Goal: Information Seeking & Learning: Learn about a topic

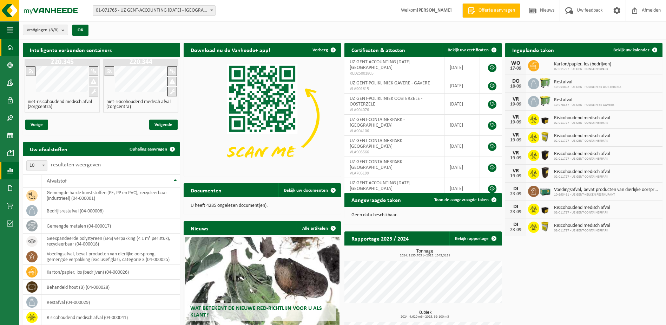
click at [9, 164] on span at bounding box center [10, 171] width 6 height 18
click at [50, 172] on span "In grafiekvorm" at bounding box center [57, 170] width 32 height 13
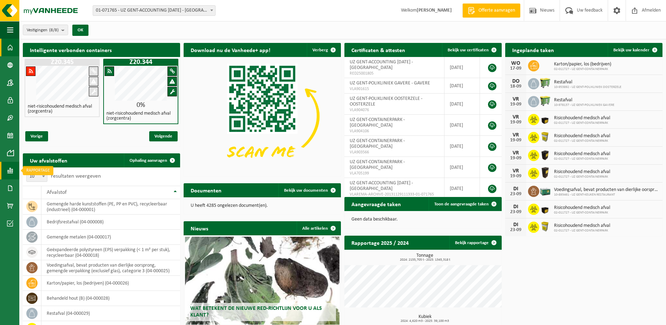
click at [12, 169] on span at bounding box center [10, 171] width 6 height 18
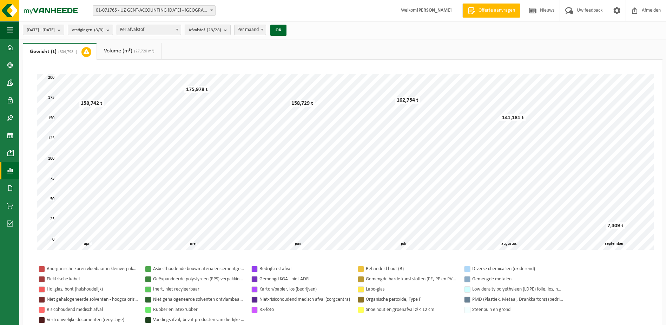
click at [230, 30] on b "submit" at bounding box center [227, 30] width 6 height 10
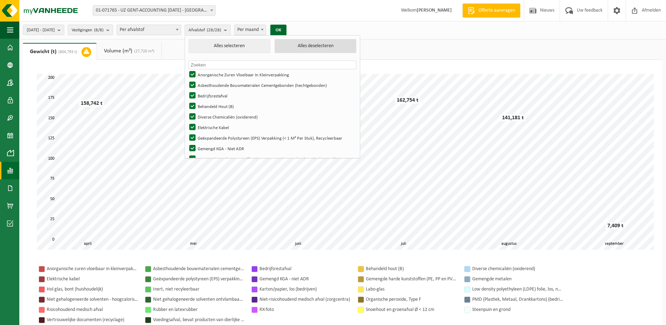
click at [311, 45] on button "Alles deselecteren" at bounding box center [316, 46] width 82 height 14
checkbox input "false"
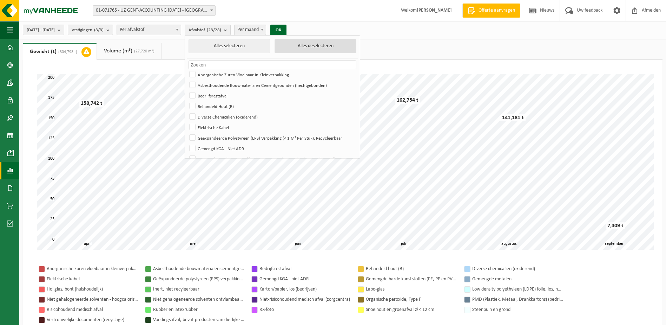
checkbox input "false"
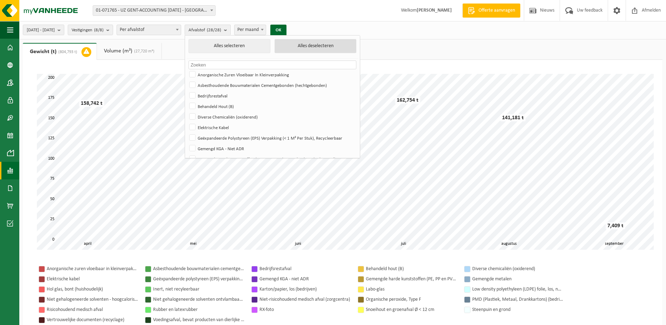
checkbox input "false"
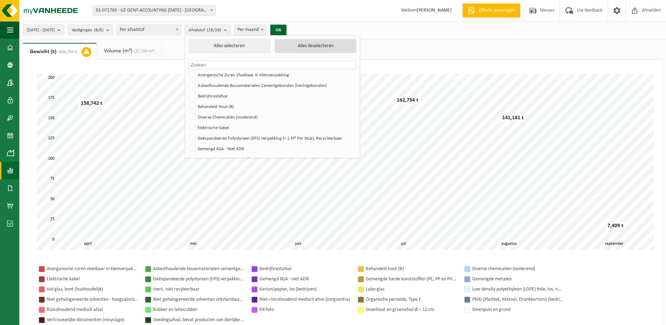
checkbox input "false"
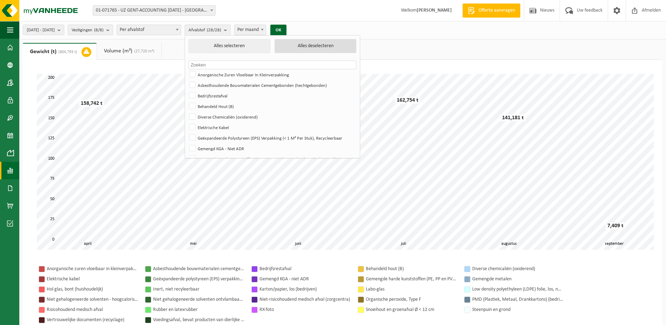
checkbox input "false"
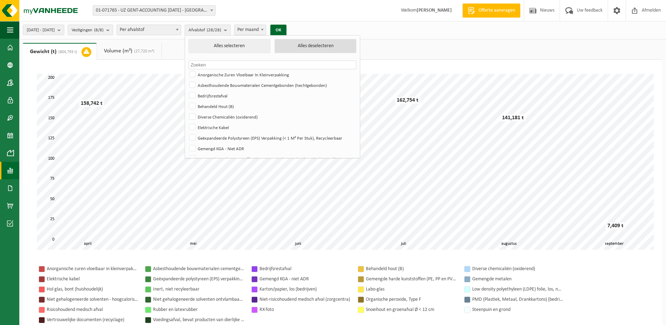
checkbox input "false"
click at [228, 49] on button "Alles selecteren" at bounding box center [230, 46] width 82 height 14
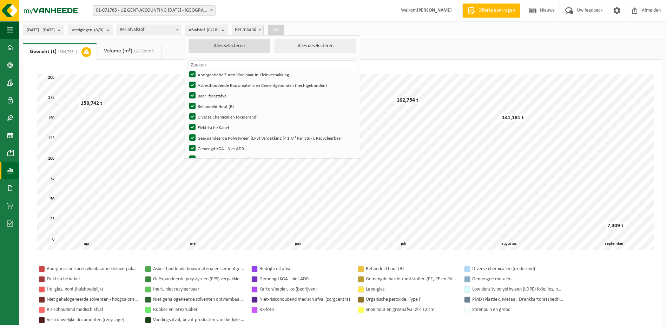
checkbox input "true"
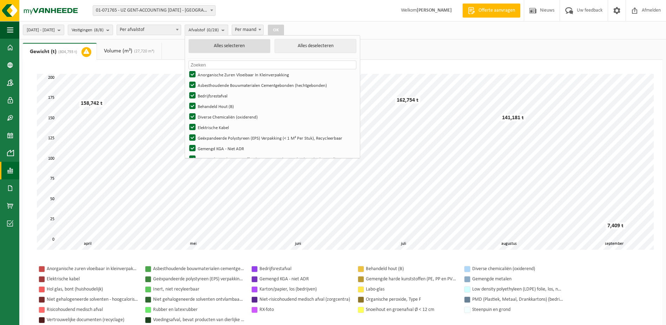
checkbox input "true"
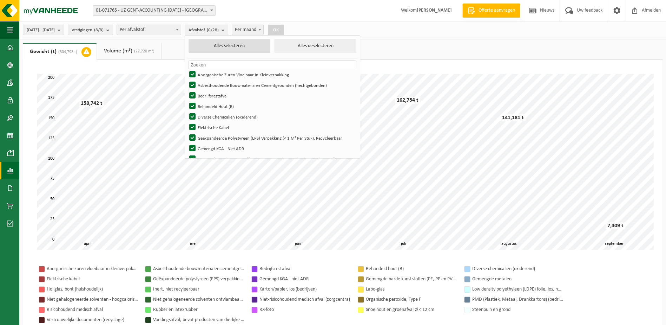
checkbox input "true"
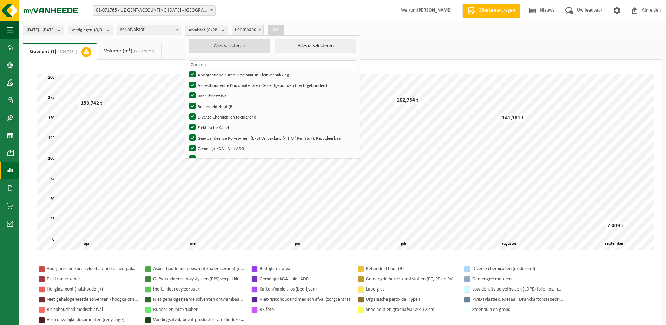
checkbox input "true"
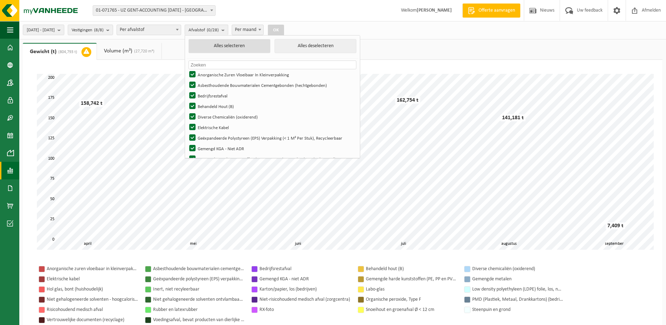
checkbox input "true"
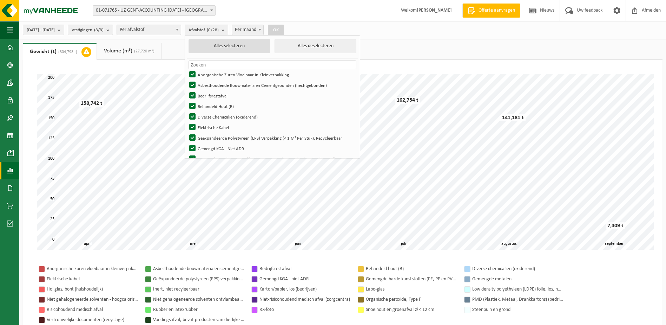
checkbox input "true"
click at [287, 29] on div "OK" at bounding box center [279, 30] width 18 height 11
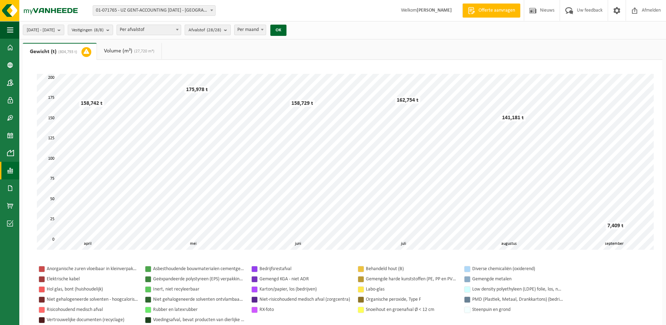
click at [230, 30] on b "submit" at bounding box center [227, 30] width 6 height 10
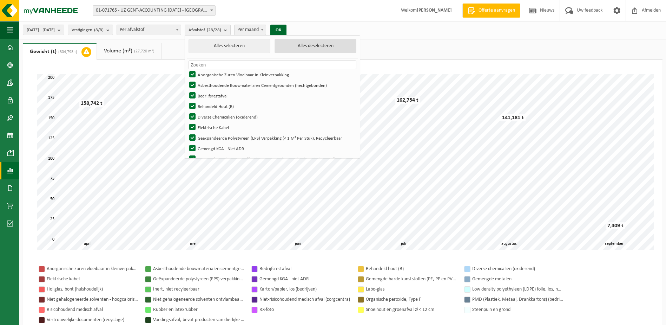
click at [301, 46] on button "Alles deselecteren" at bounding box center [316, 46] width 82 height 14
checkbox input "false"
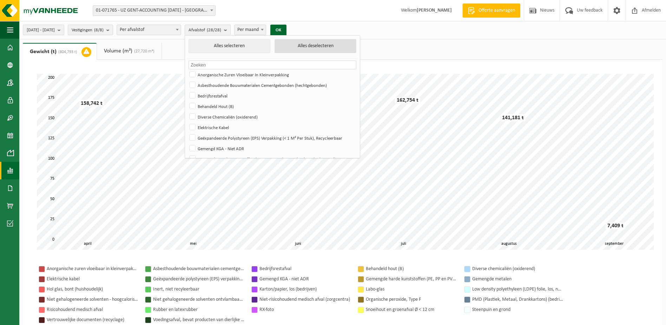
checkbox input "false"
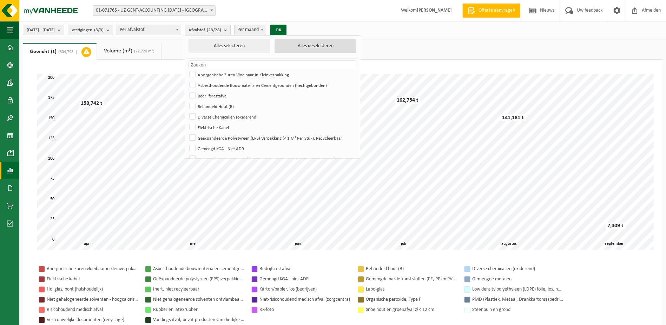
checkbox input "false"
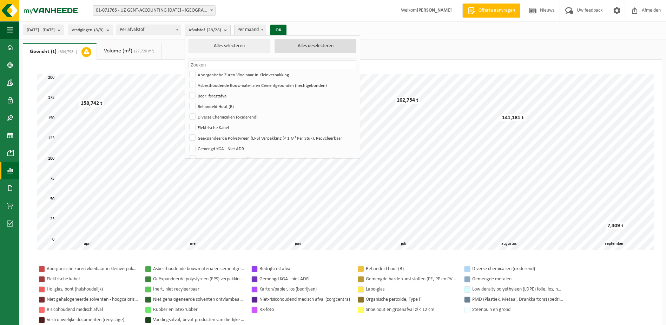
checkbox input "false"
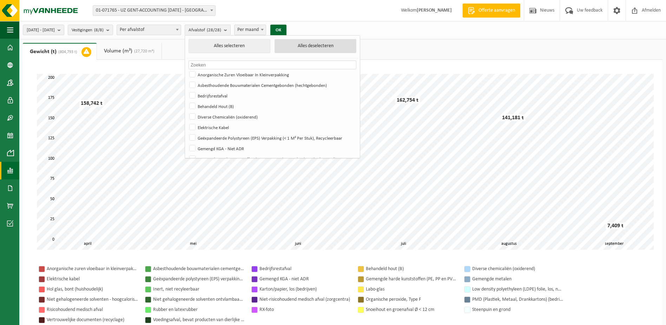
checkbox input "false"
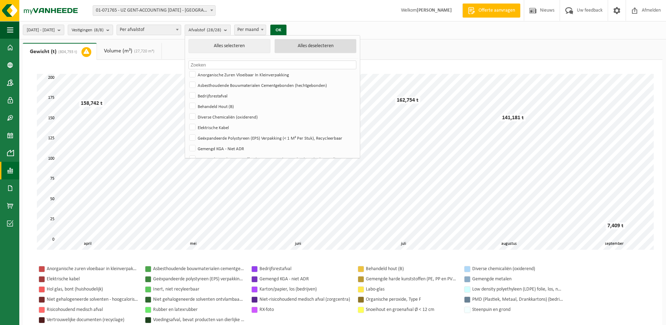
checkbox input "false"
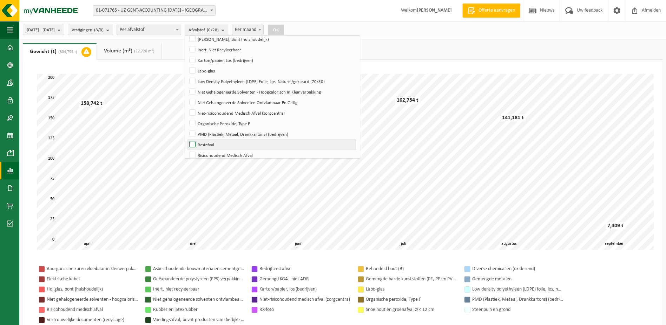
scroll to position [176, 0]
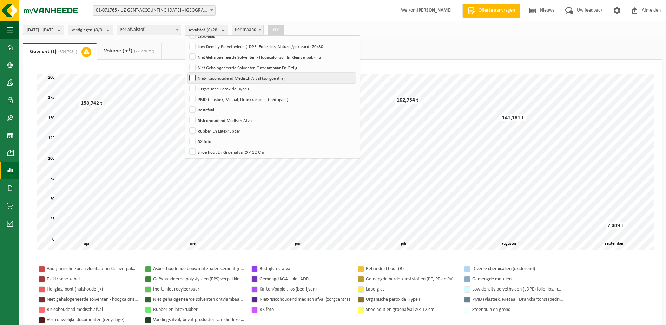
click at [213, 76] on label "Niet-risicohoudend Medisch Afval (zorgcentra)" at bounding box center [272, 78] width 168 height 11
click at [187, 73] on input "Niet-risicohoudend Medisch Afval (zorgcentra)" at bounding box center [187, 72] width 0 height 0
click at [284, 29] on button "OK" at bounding box center [276, 30] width 16 height 11
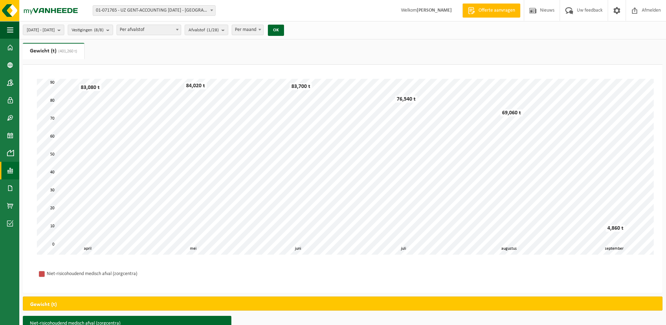
click at [201, 31] on div "[DATE] - [DATE] Huidige maand Vorige maand Laatste 6 maanden Huidig jaar Vorig …" at bounding box center [155, 29] width 273 height 15
click at [228, 27] on b "submit" at bounding box center [225, 30] width 6 height 10
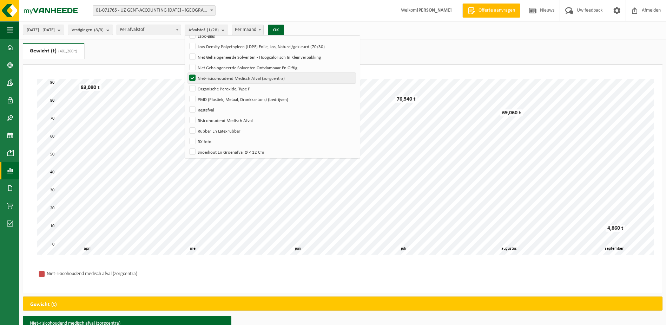
click at [212, 78] on label "Niet-risicohoudend Medisch Afval (zorgcentra)" at bounding box center [272, 78] width 168 height 11
click at [187, 73] on input "Niet-risicohoudend Medisch Afval (zorgcentra)" at bounding box center [187, 72] width 0 height 0
checkbox input "false"
click at [211, 119] on label "Risicohoudend Medisch Afval" at bounding box center [272, 120] width 168 height 11
click at [187, 115] on input "Risicohoudend Medisch Afval" at bounding box center [187, 115] width 0 height 0
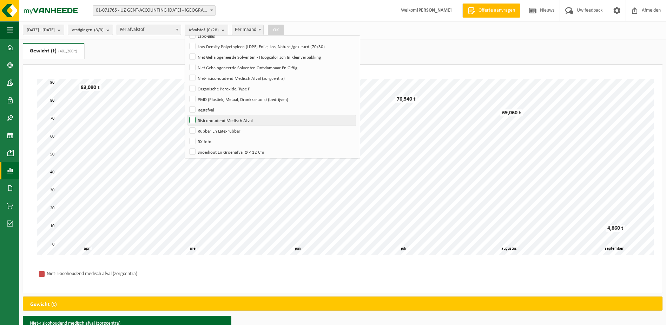
checkbox input "true"
click at [284, 29] on button "OK" at bounding box center [276, 30] width 16 height 11
